Goal: Information Seeking & Learning: Learn about a topic

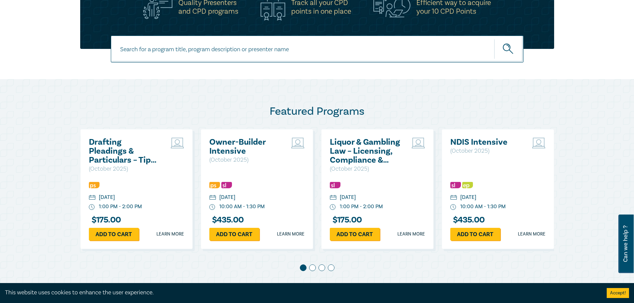
scroll to position [266, 0]
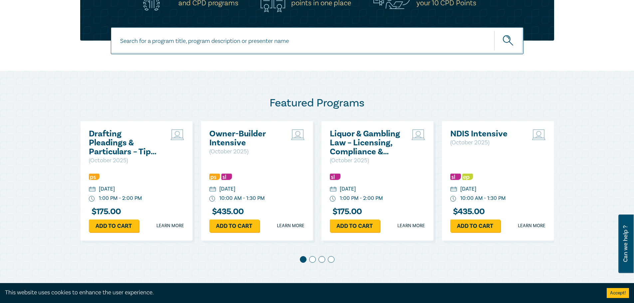
click at [311, 260] on span at bounding box center [312, 259] width 7 height 7
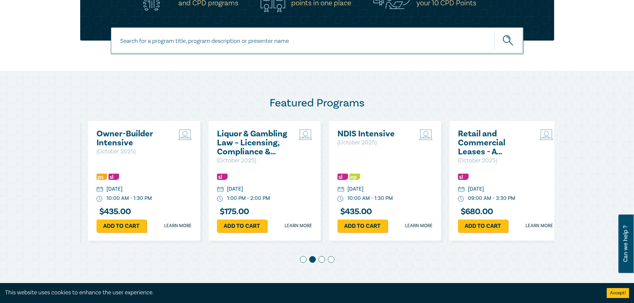
scroll to position [0, 120]
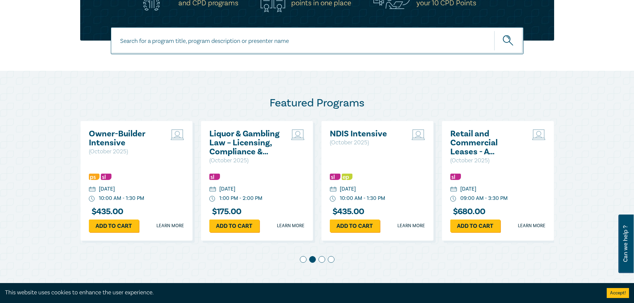
click at [322, 258] on span at bounding box center [321, 259] width 7 height 7
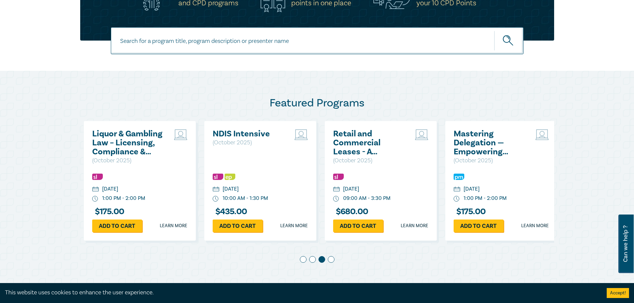
scroll to position [0, 241]
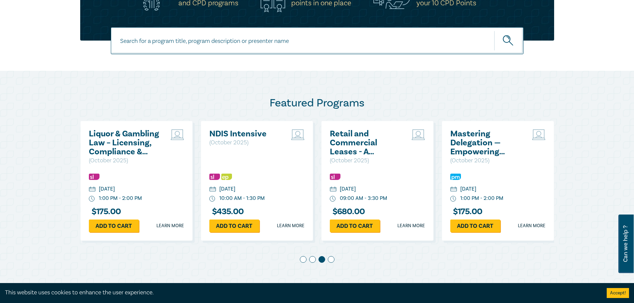
click at [332, 259] on span at bounding box center [331, 259] width 7 height 7
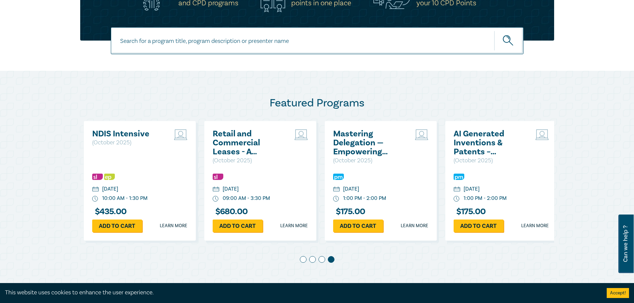
scroll to position [0, 361]
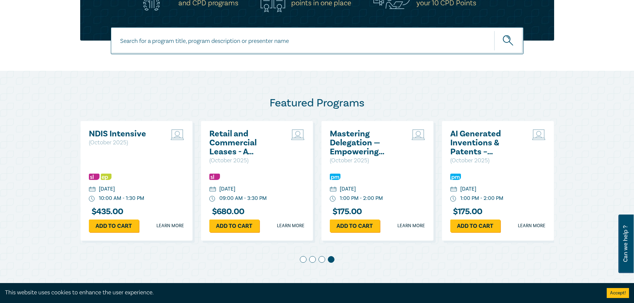
click at [301, 259] on span at bounding box center [303, 259] width 7 height 7
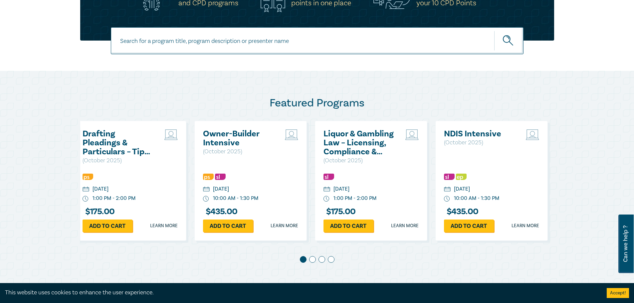
scroll to position [0, 0]
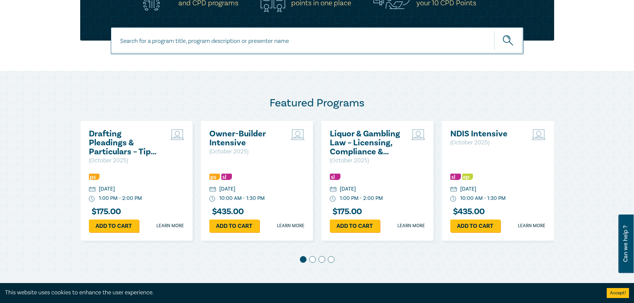
click at [265, 34] on input at bounding box center [317, 40] width 412 height 27
click at [265, 39] on input at bounding box center [317, 40] width 412 height 27
type input "family law"
click at [494, 31] on button "submit" at bounding box center [508, 41] width 29 height 20
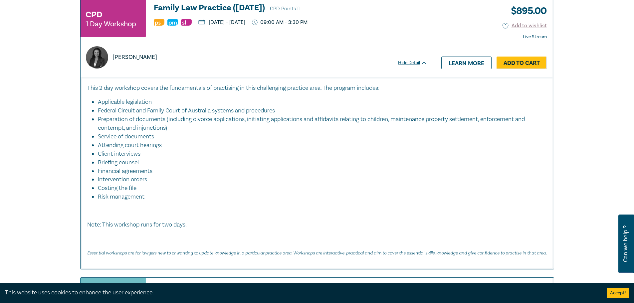
scroll to position [333, 0]
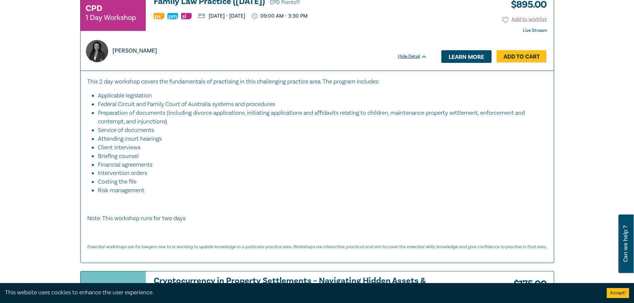
click at [454, 59] on link "Learn more" at bounding box center [466, 56] width 50 height 13
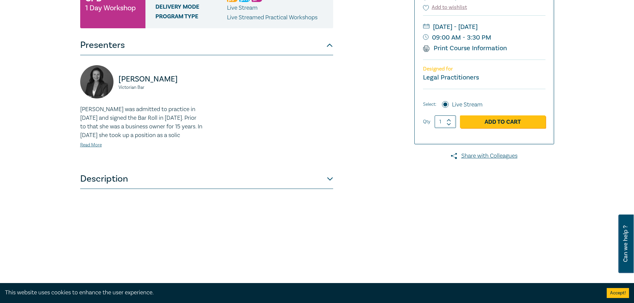
scroll to position [112, 0]
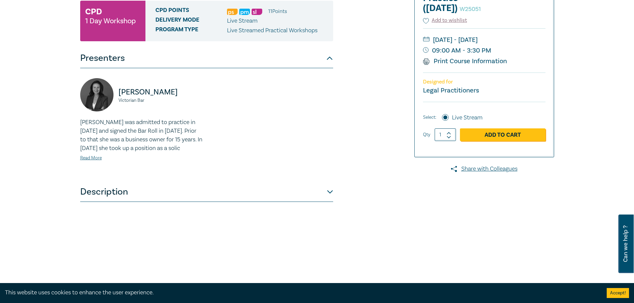
click at [399, 73] on div at bounding box center [477, 141] width 161 height 333
click at [248, 25] on span "Live Stream" at bounding box center [242, 21] width 31 height 8
drag, startPoint x: 222, startPoint y: 39, endPoint x: 259, endPoint y: 43, distance: 38.1
click at [259, 25] on div "Delivery Mode Live Stream" at bounding box center [241, 21] width 173 height 9
click at [268, 35] on p "Live Streamed Practical Workshops" at bounding box center [272, 30] width 90 height 9
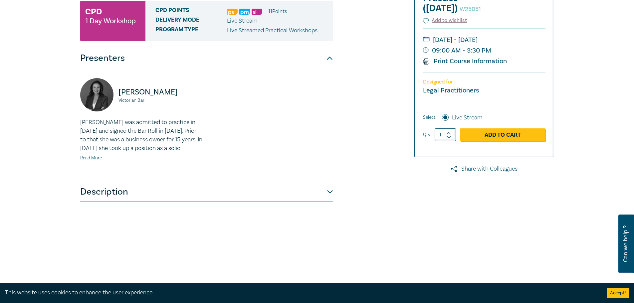
drag, startPoint x: 358, startPoint y: 158, endPoint x: 355, endPoint y: 154, distance: 5.0
click at [357, 155] on div "Family Law Practice ([DATE]) W25051 CPD 1 Day Workshop CPD Points 11 Point s De…" at bounding box center [236, 141] width 321 height 333
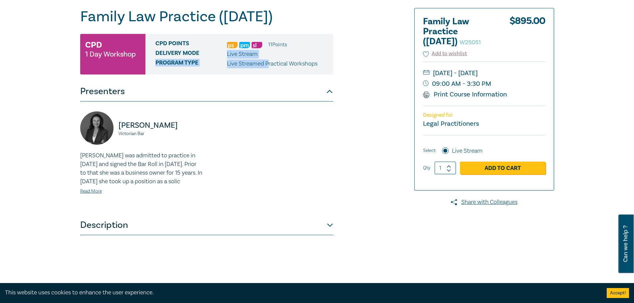
drag, startPoint x: 228, startPoint y: 72, endPoint x: 268, endPoint y: 77, distance: 40.2
click at [268, 75] on div "CPD Points 11 Point s Delivery Mode Live Stream Program type Live Streamed Prac…" at bounding box center [239, 54] width 188 height 41
click at [268, 59] on div "Delivery Mode Live Stream" at bounding box center [241, 54] width 173 height 9
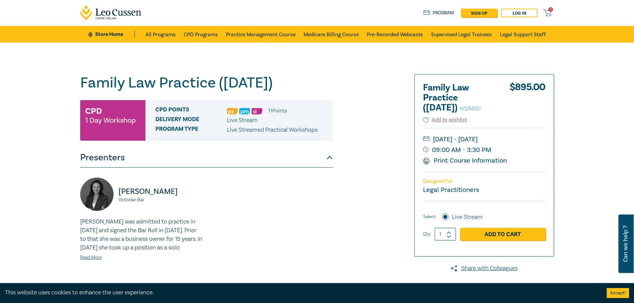
scroll to position [13, 0]
